Goal: Navigation & Orientation: Go to known website

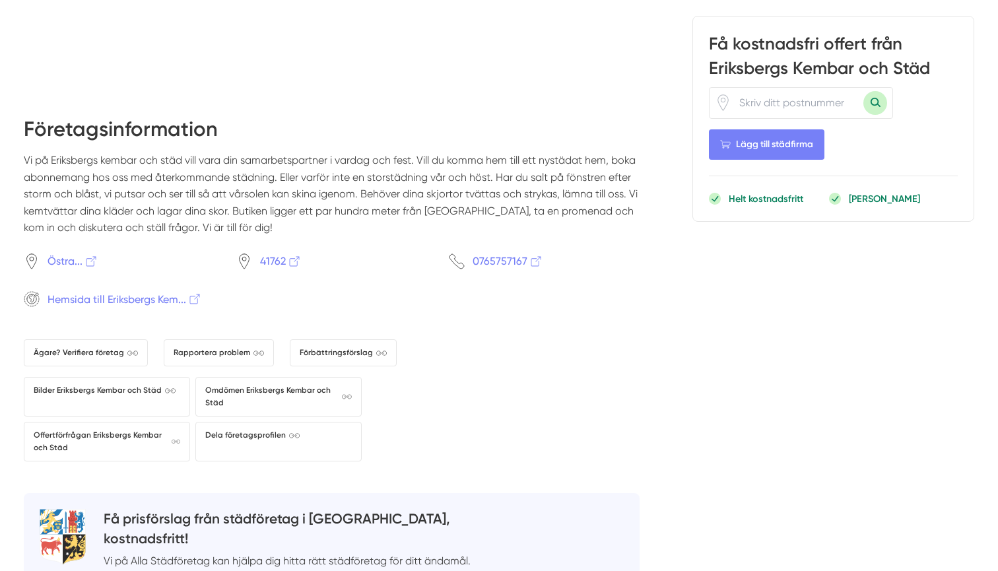
scroll to position [1275, 0]
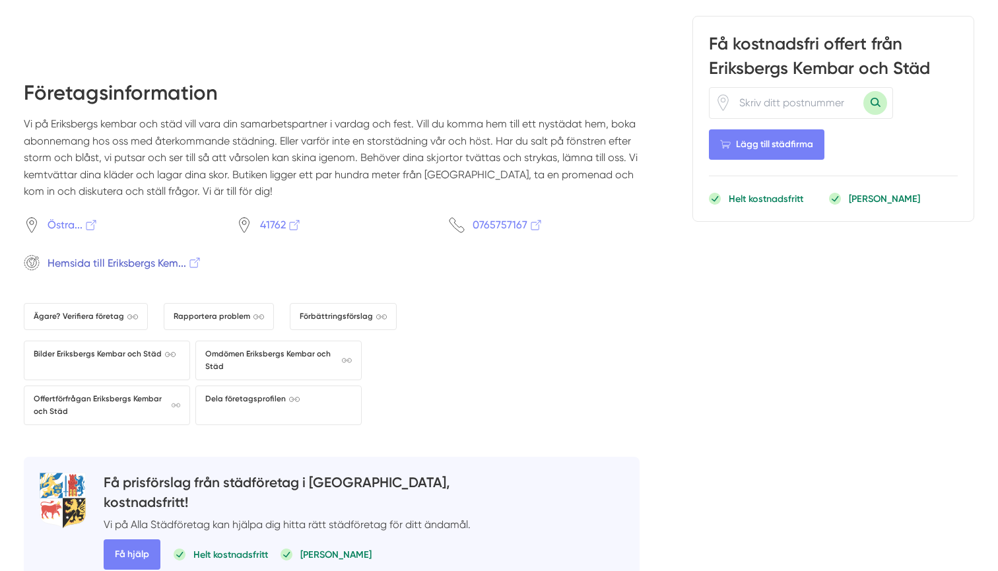
click at [139, 255] on span "Hemsida till Eriksbergs Kem..." at bounding box center [125, 263] width 154 height 17
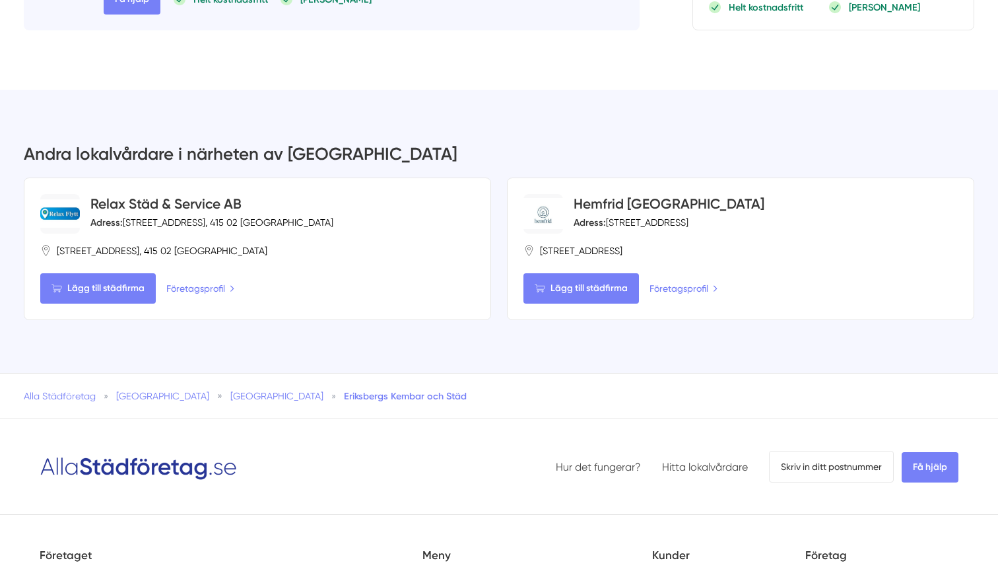
scroll to position [1835, 0]
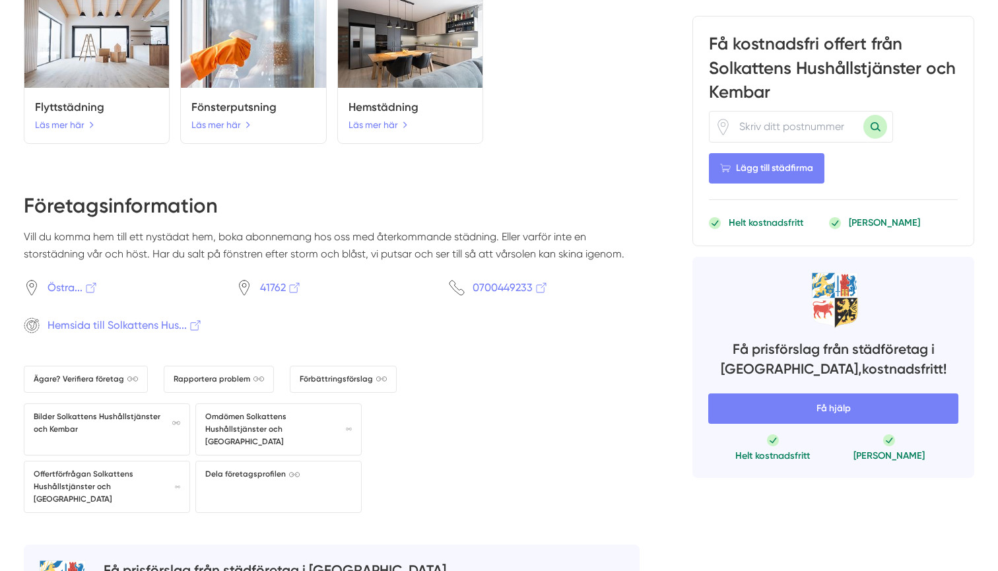
scroll to position [1384, 0]
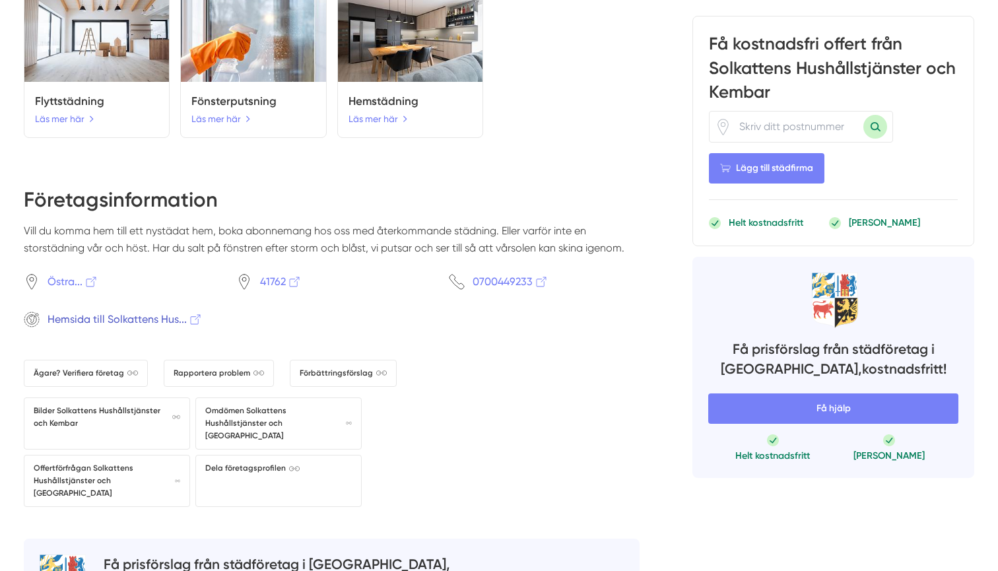
click at [172, 311] on span "Hemsida till Solkattens Hus..." at bounding box center [125, 319] width 155 height 17
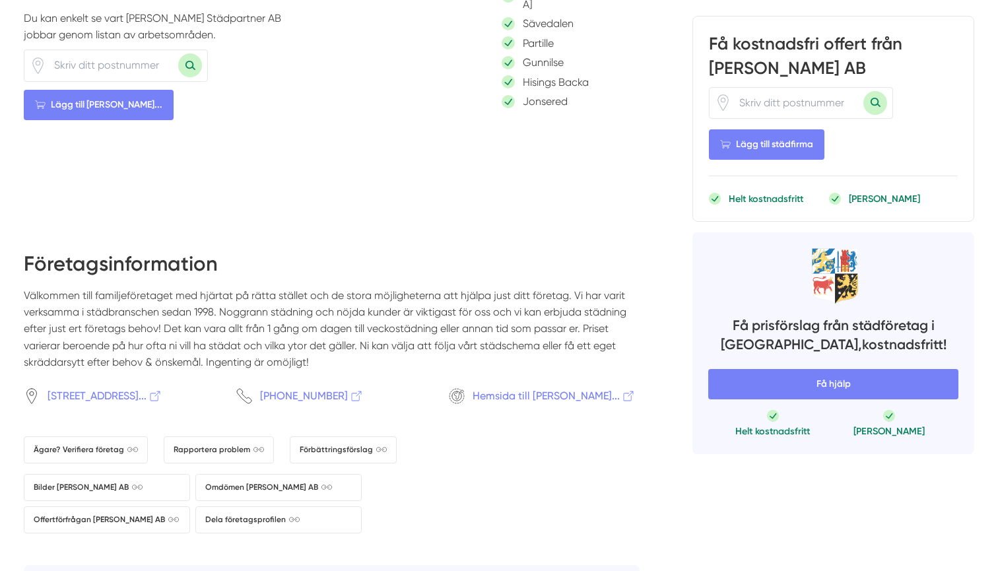
scroll to position [801, 0]
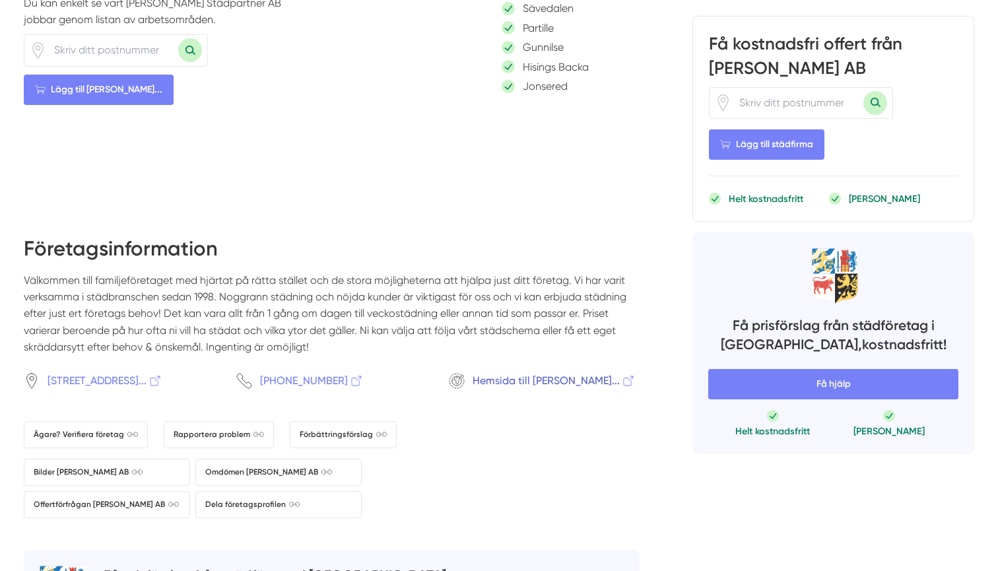
click at [539, 372] on span "Hemsida till Birgit Städpar..." at bounding box center [554, 380] width 163 height 17
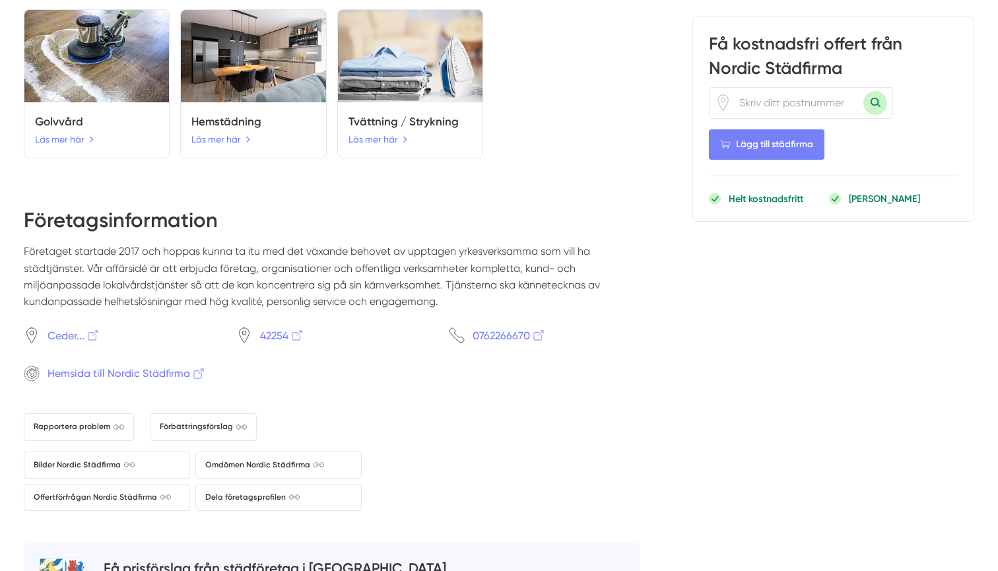
scroll to position [1582, 0]
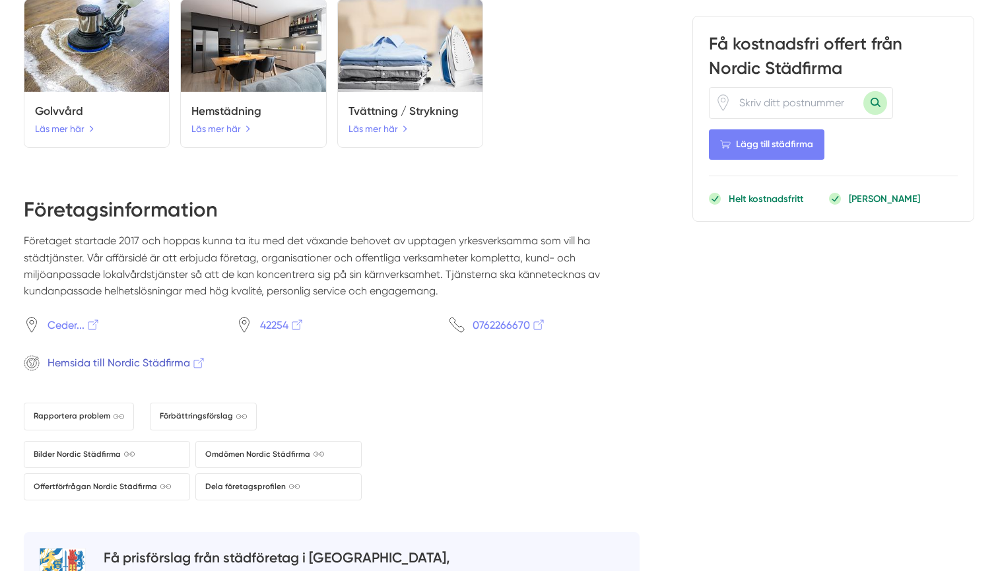
click at [170, 355] on span "Hemsida till Nordic Städfirma" at bounding box center [127, 363] width 158 height 17
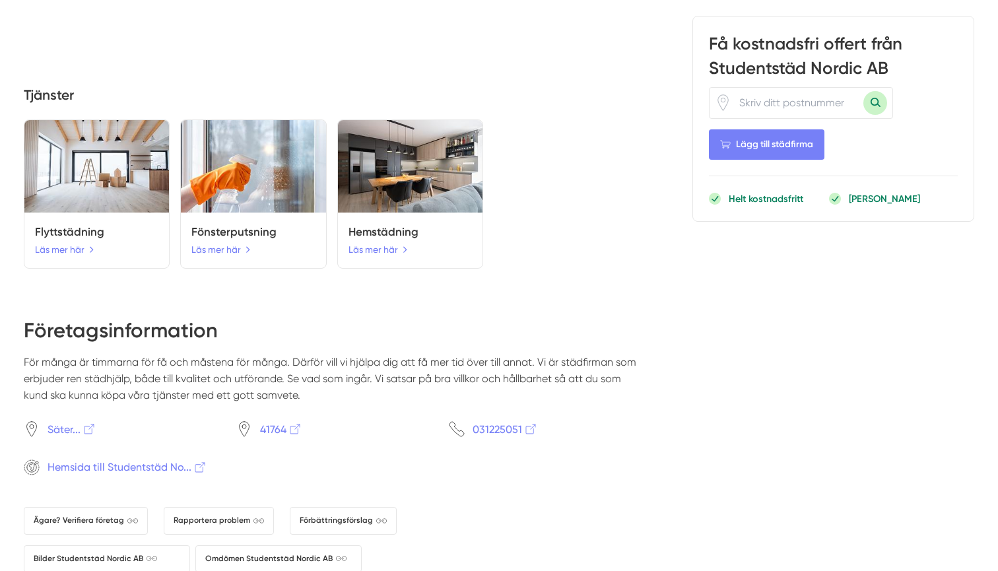
scroll to position [1475, 0]
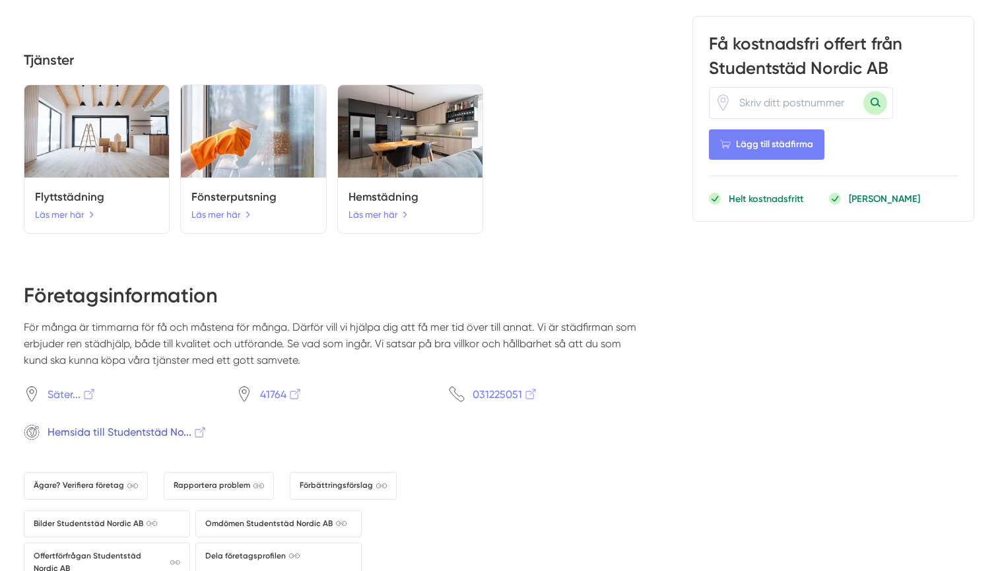
click at [160, 424] on span "Hemsida till Studentstäd No..." at bounding box center [128, 432] width 160 height 17
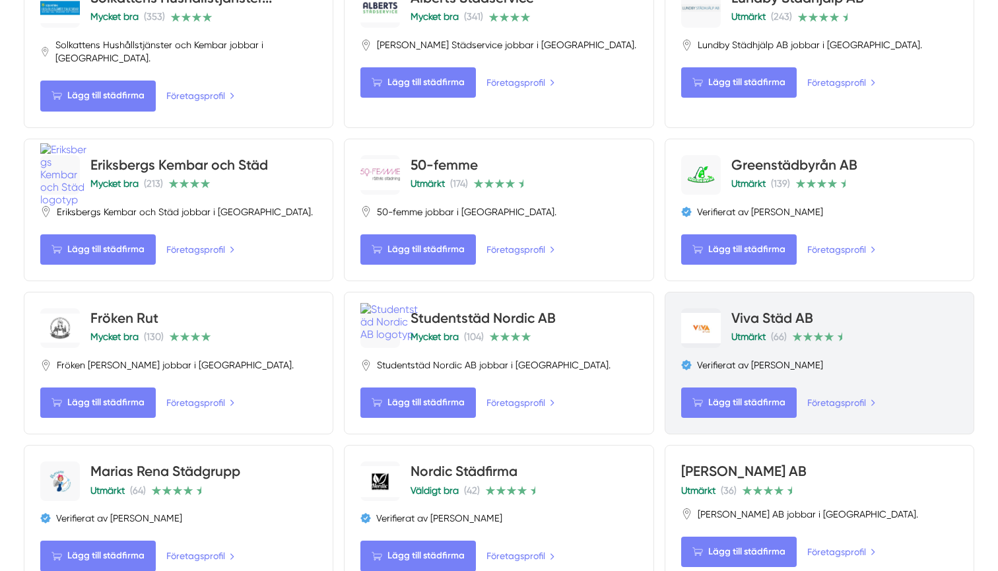
click at [751, 310] on link "Viva Städ AB" at bounding box center [772, 318] width 82 height 17
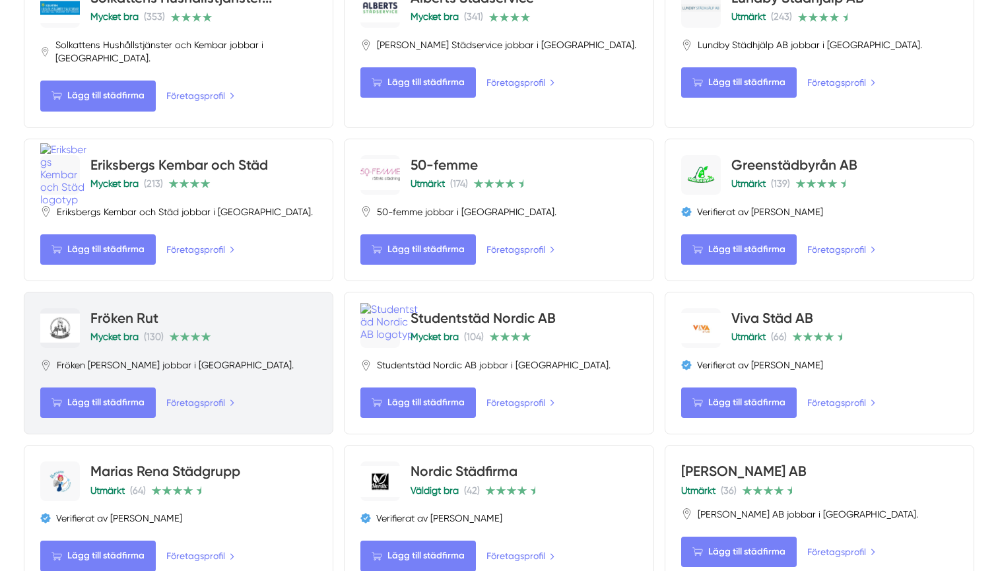
click at [141, 310] on link "Fröken Rut" at bounding box center [124, 318] width 68 height 17
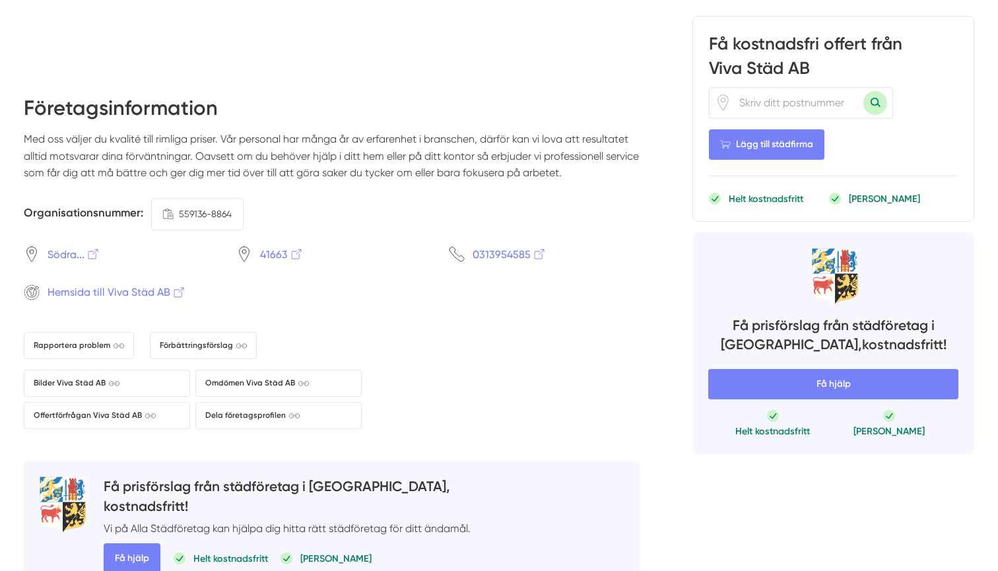
scroll to position [1248, 0]
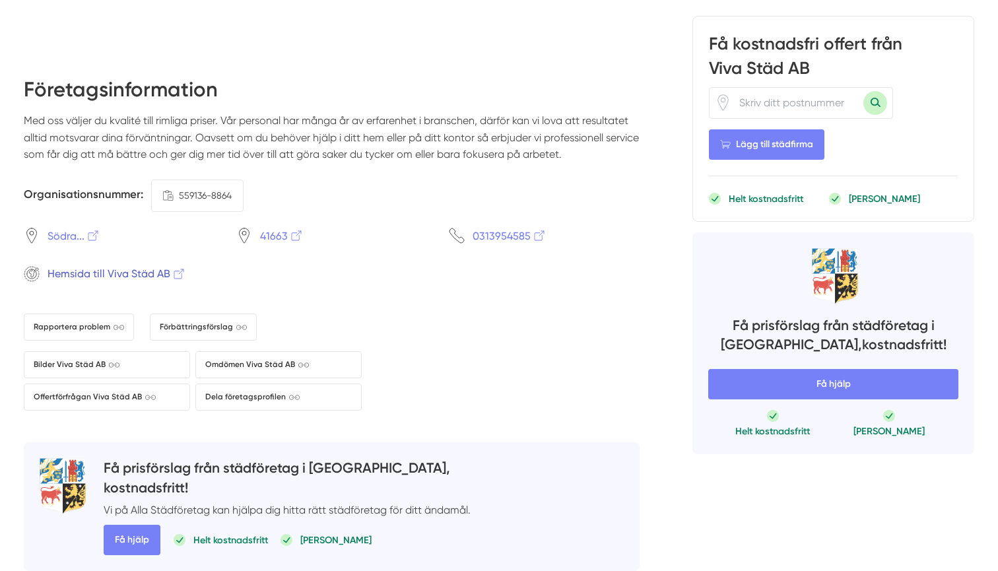
click at [141, 265] on span "Hemsida till Viva Städ AB" at bounding box center [117, 273] width 139 height 17
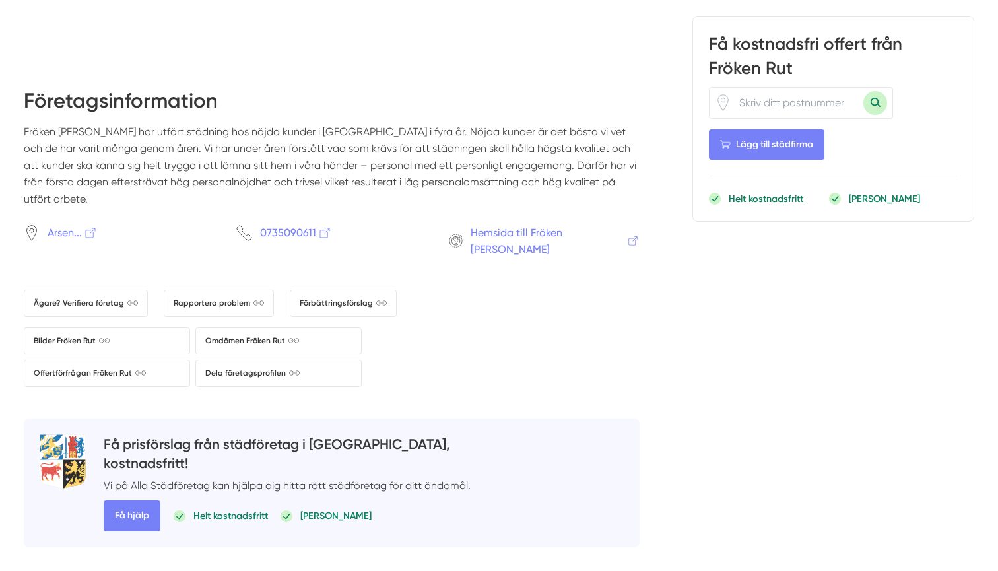
scroll to position [1553, 0]
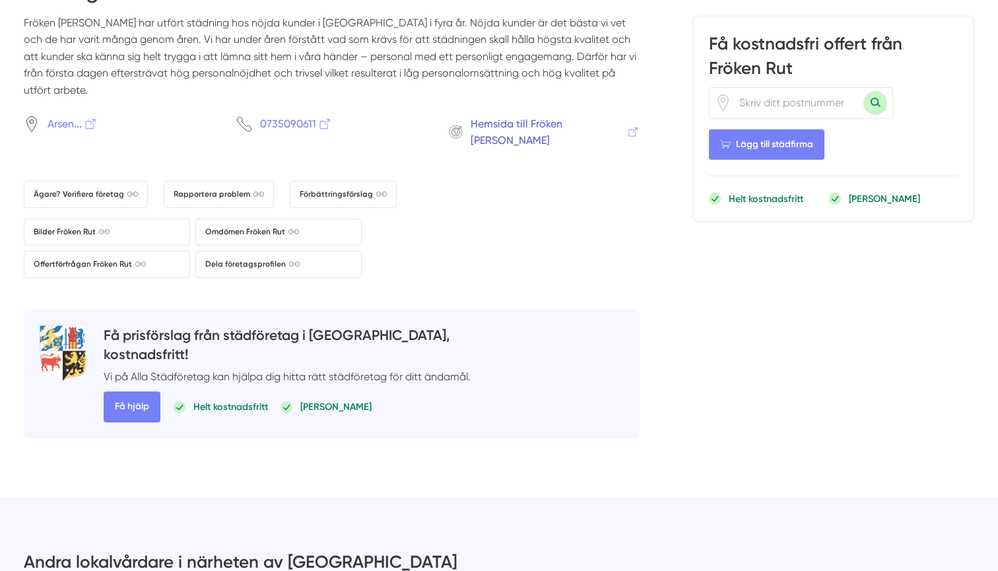
click at [547, 116] on span "Hemsida till Fröken [PERSON_NAME]" at bounding box center [555, 133] width 169 height 34
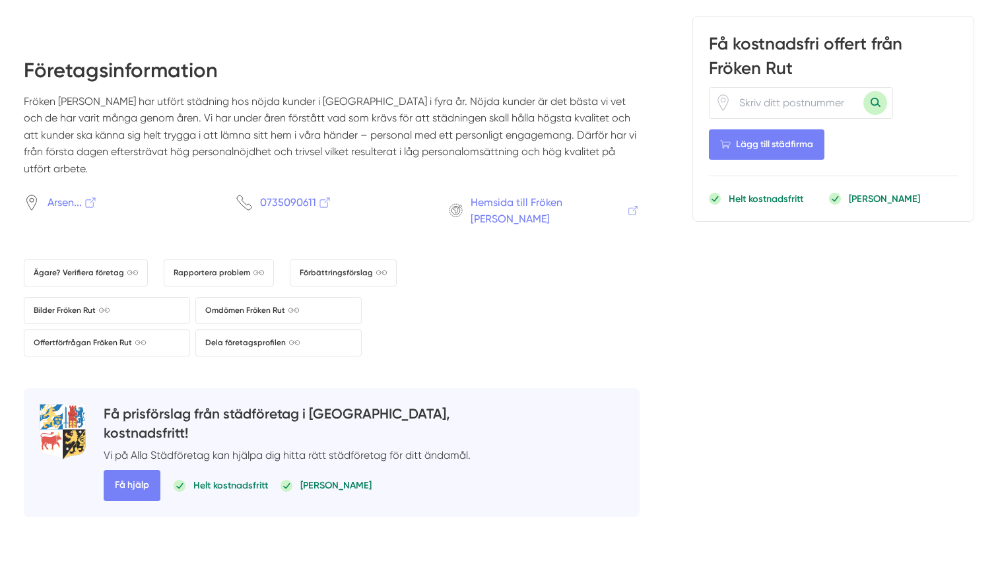
scroll to position [1439, 0]
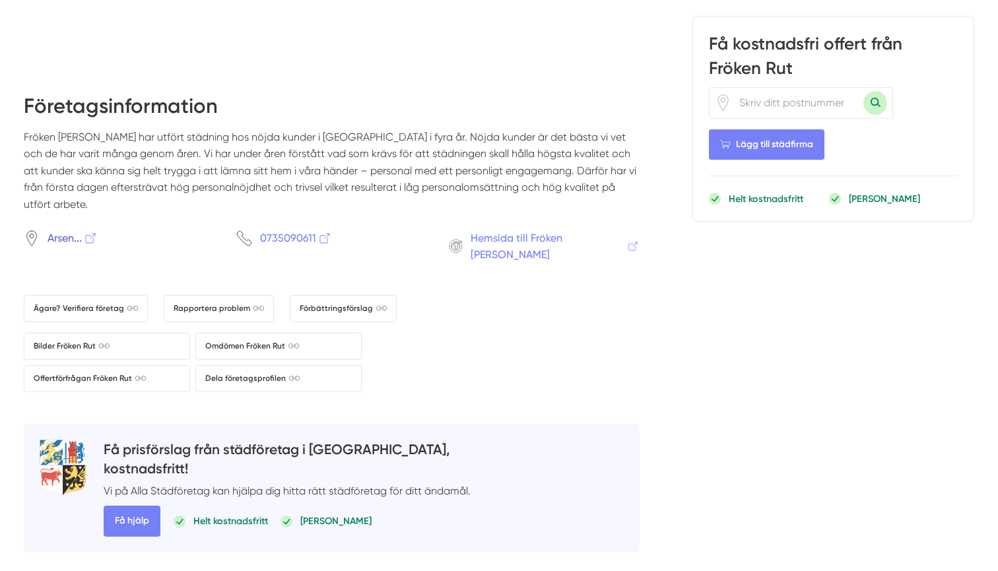
click at [65, 230] on span "Arsen..." at bounding box center [73, 238] width 50 height 17
